Goal: Entertainment & Leisure: Consume media (video, audio)

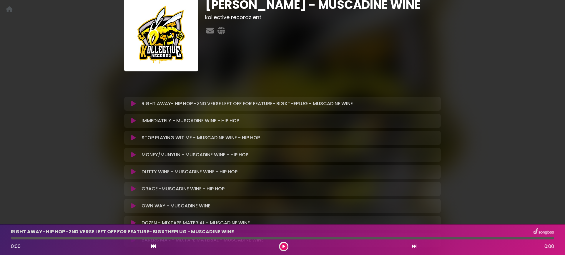
scroll to position [100, 0]
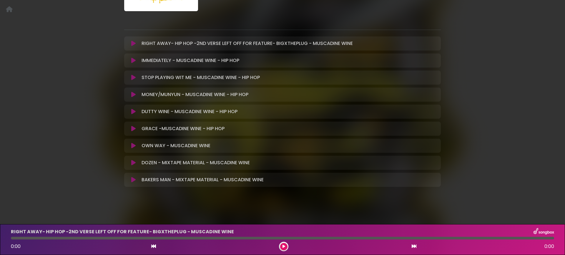
click at [131, 146] on icon at bounding box center [133, 146] width 4 height 6
click at [132, 146] on icon at bounding box center [133, 146] width 4 height 6
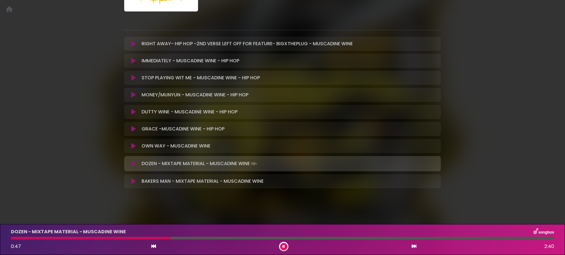
scroll to position [98, 0]
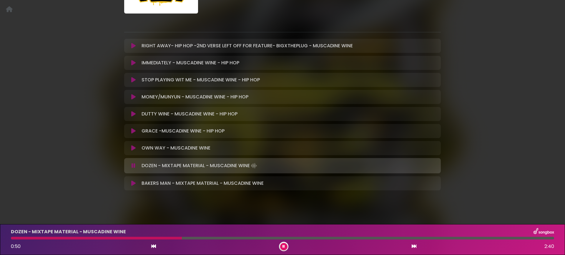
click at [286, 247] on button at bounding box center [283, 246] width 7 height 7
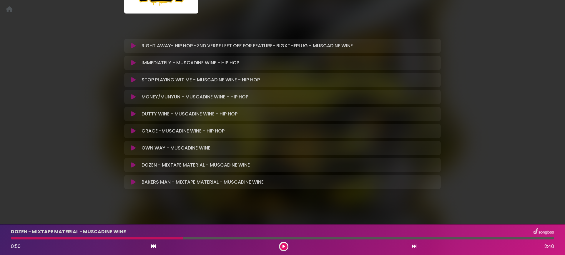
click at [133, 149] on icon at bounding box center [133, 148] width 4 height 6
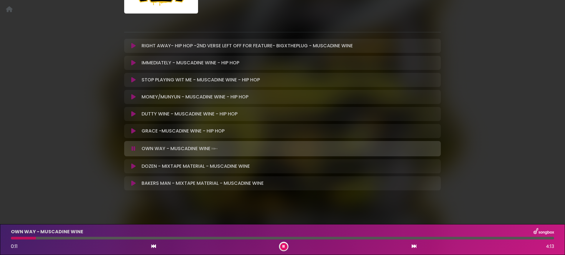
drag, startPoint x: 133, startPoint y: 148, endPoint x: 134, endPoint y: 121, distance: 26.2
click at [133, 148] on icon at bounding box center [133, 149] width 4 height 6
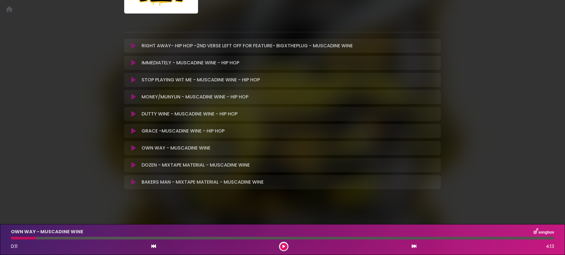
click at [133, 45] on icon at bounding box center [133, 46] width 4 height 6
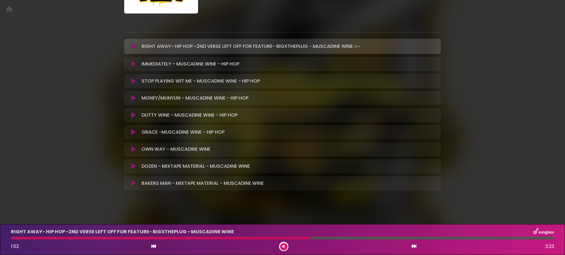
click at [133, 133] on icon at bounding box center [133, 132] width 4 height 6
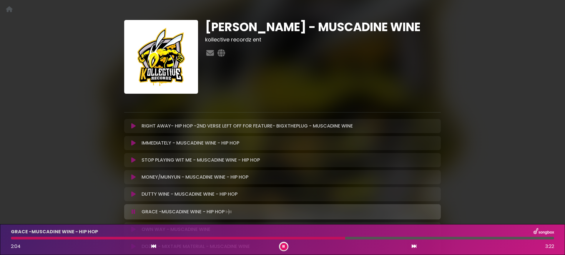
scroll to position [0, 0]
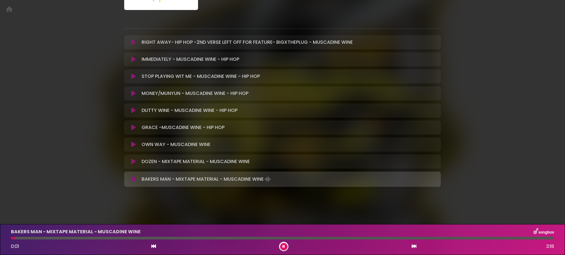
click at [130, 179] on button at bounding box center [133, 179] width 11 height 6
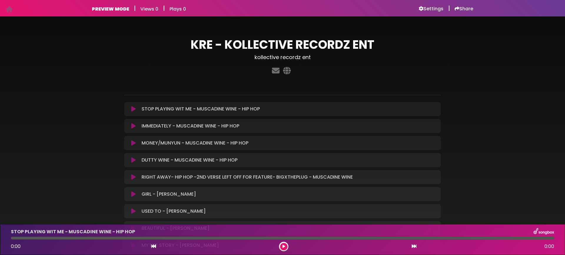
scroll to position [0, 0]
